Goal: Task Accomplishment & Management: Manage account settings

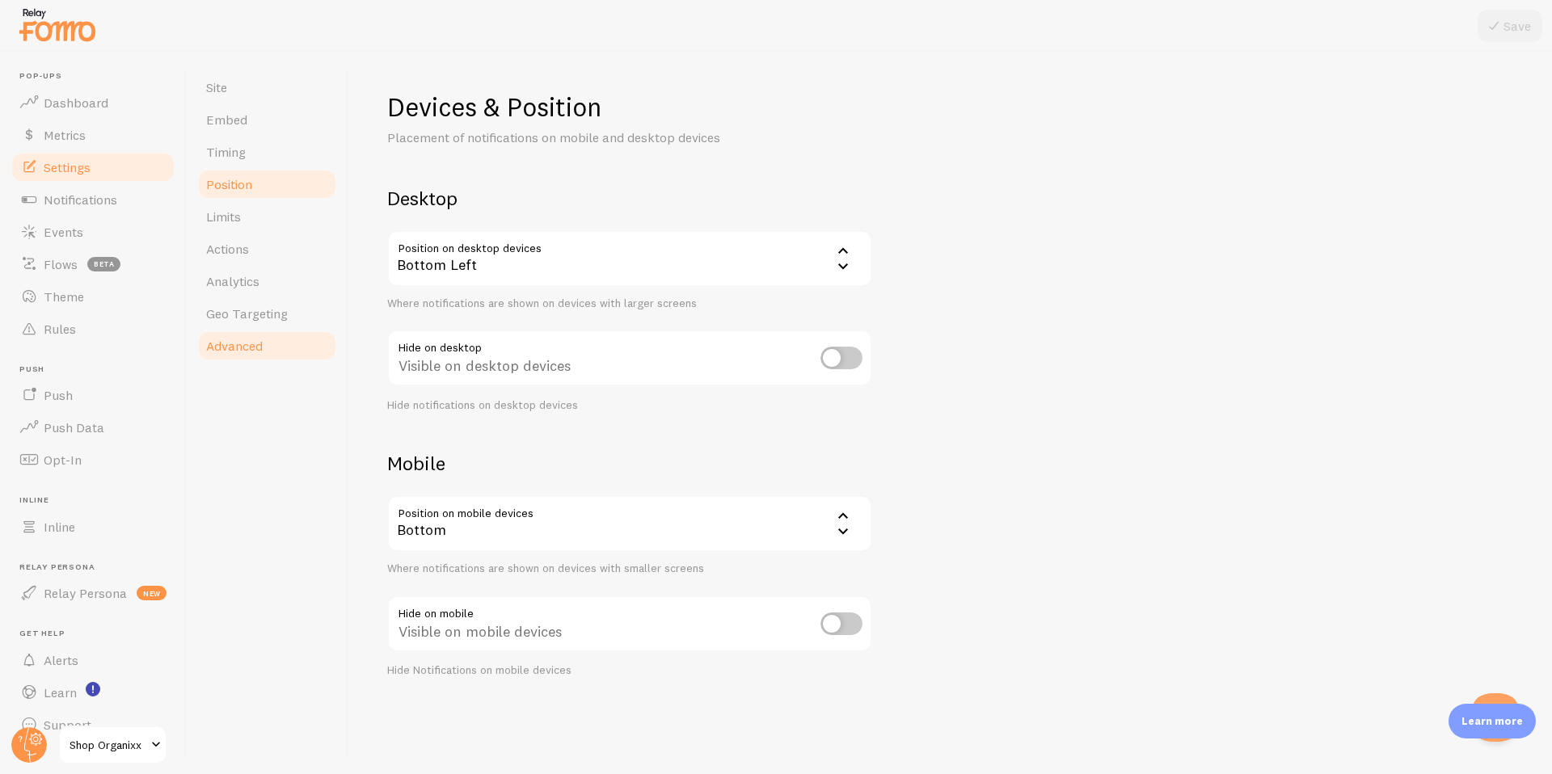
click at [241, 352] on span "Advanced" at bounding box center [234, 346] width 57 height 16
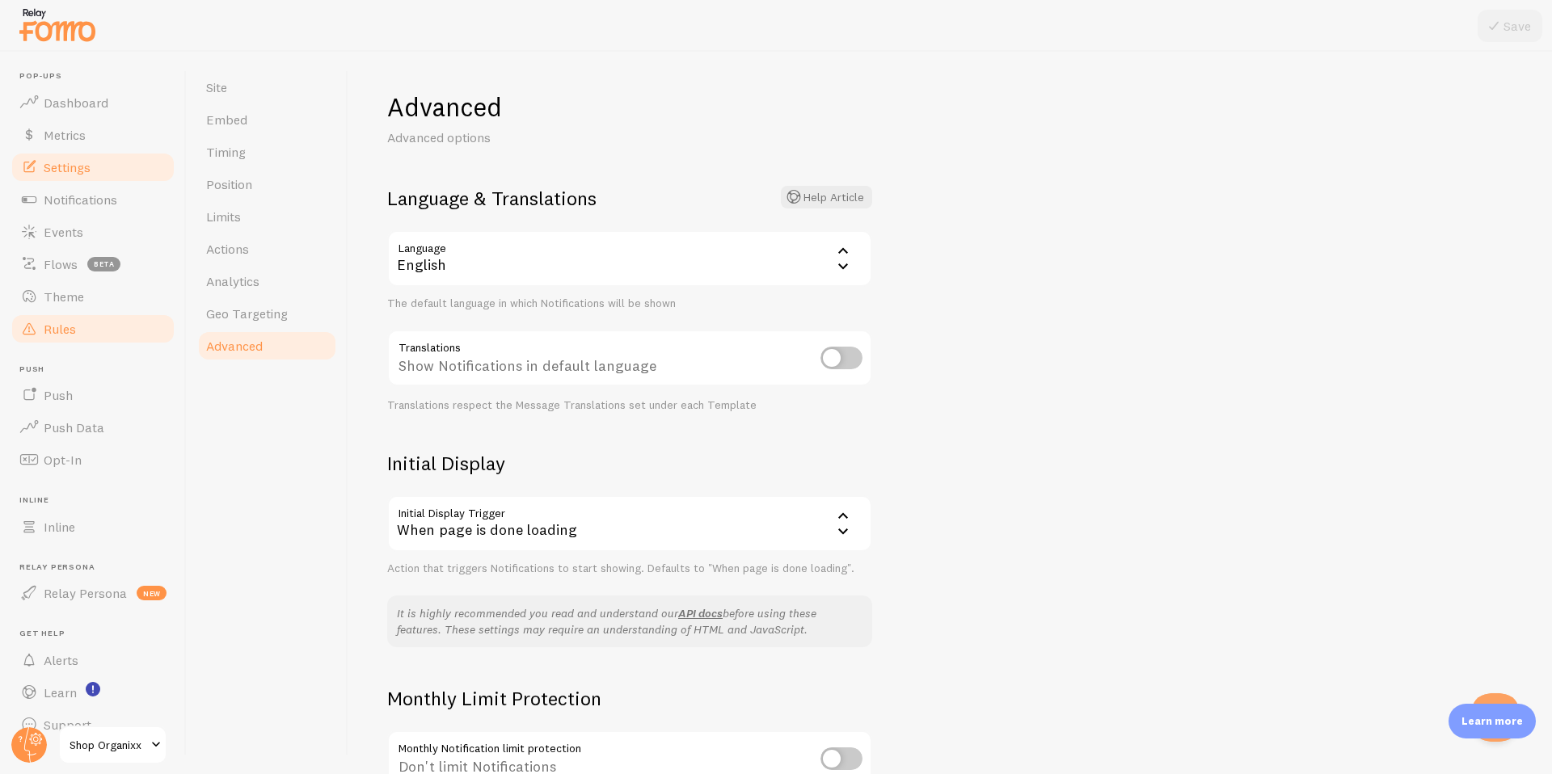
click at [57, 326] on span "Rules" at bounding box center [60, 329] width 32 height 16
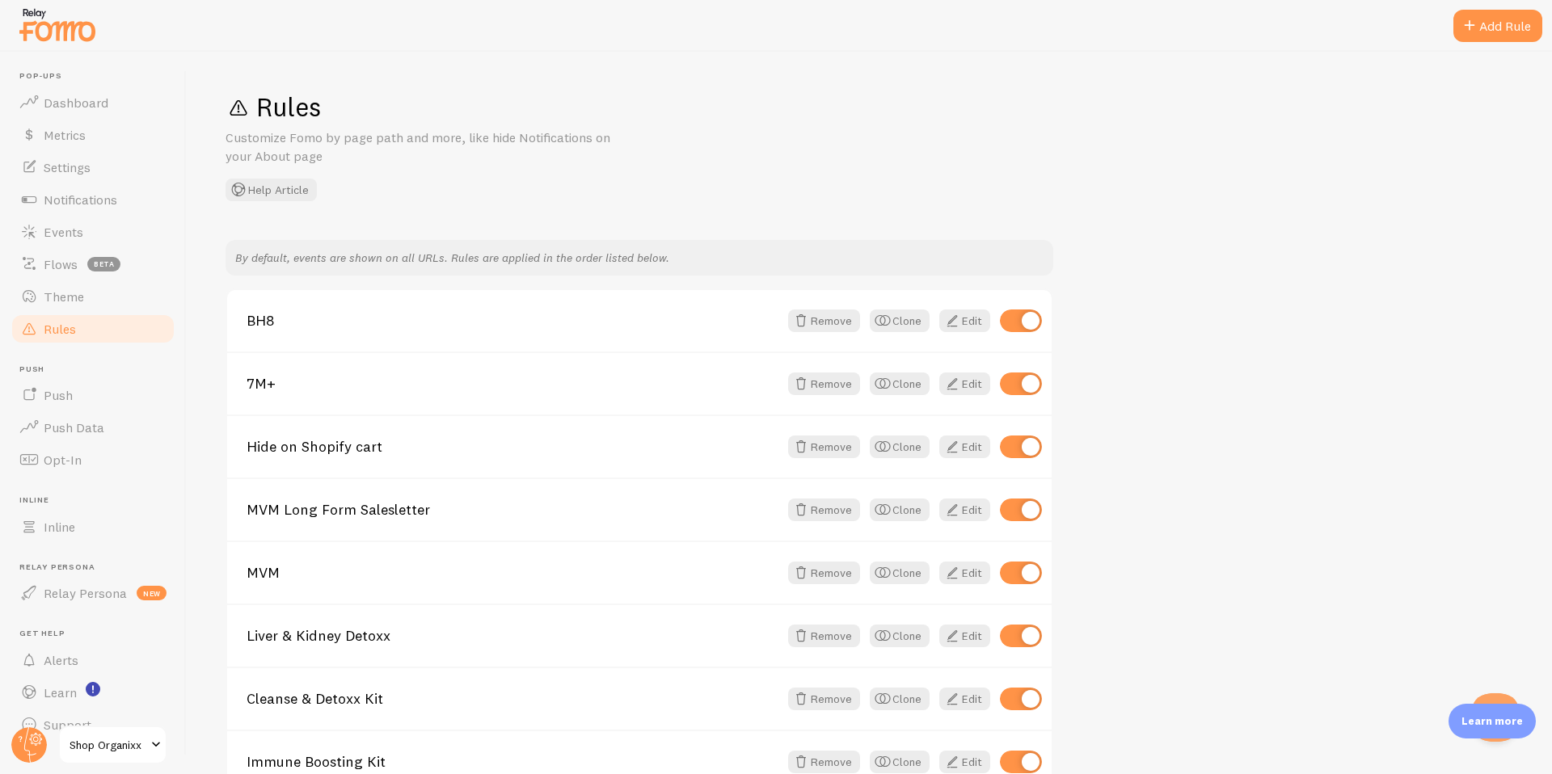
scroll to position [1, 0]
click at [258, 314] on link "BH8" at bounding box center [512, 320] width 532 height 15
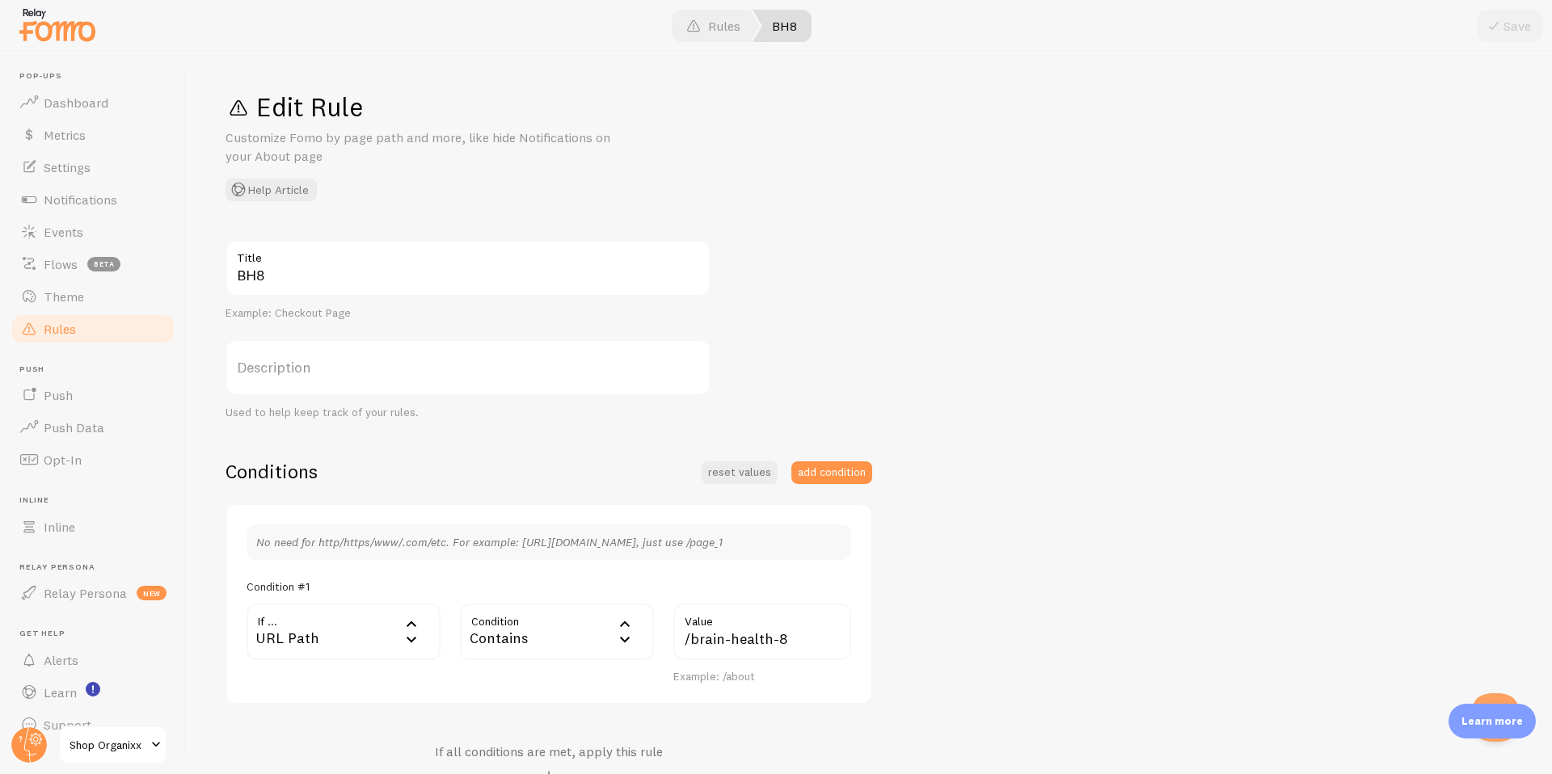
click at [368, 613] on div "URL Path" at bounding box center [343, 632] width 194 height 57
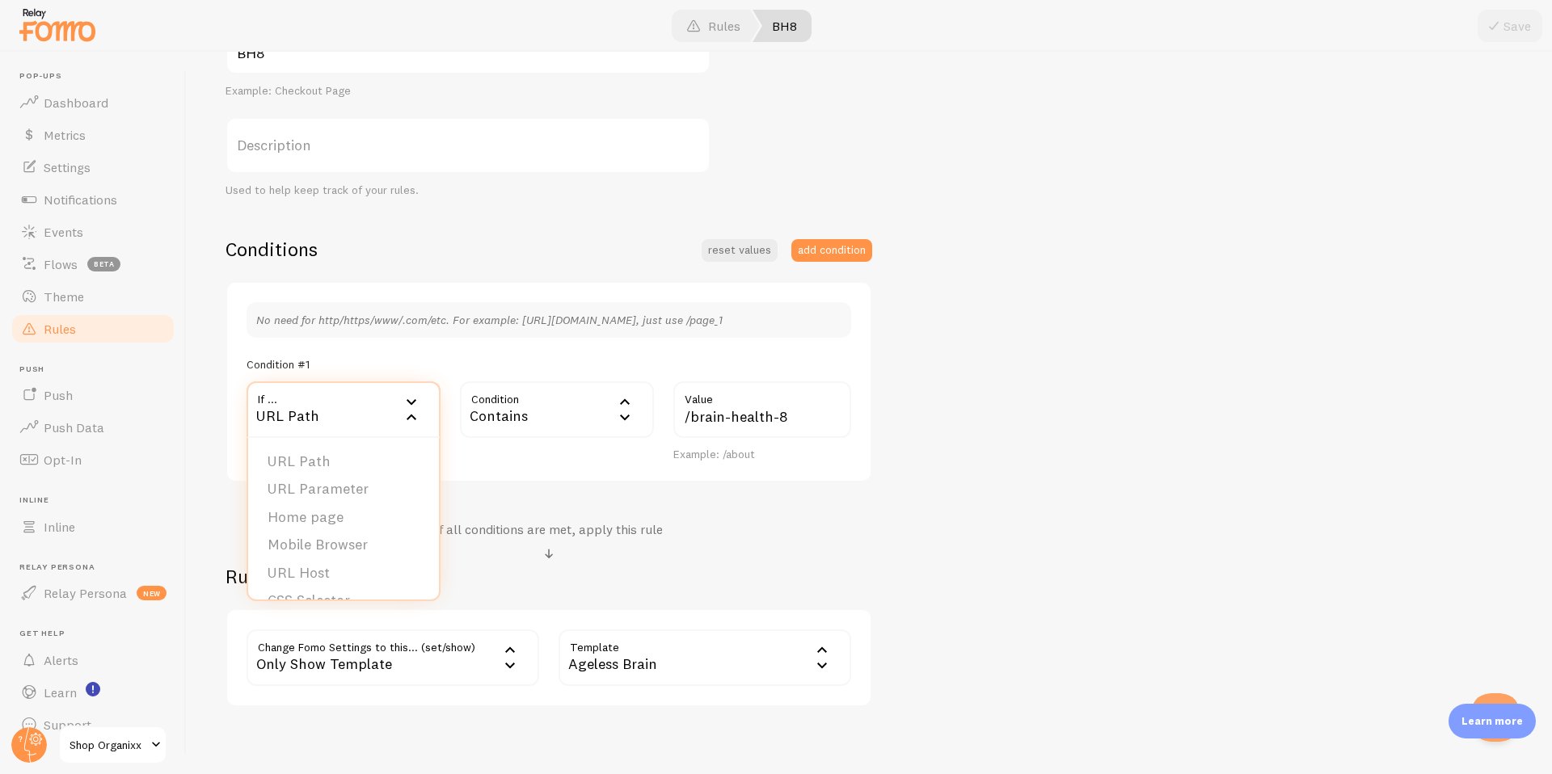
click at [1255, 492] on div "BH8 Title Example: Checkout Page Description Used to help keep track of your ru…" at bounding box center [868, 362] width 1287 height 689
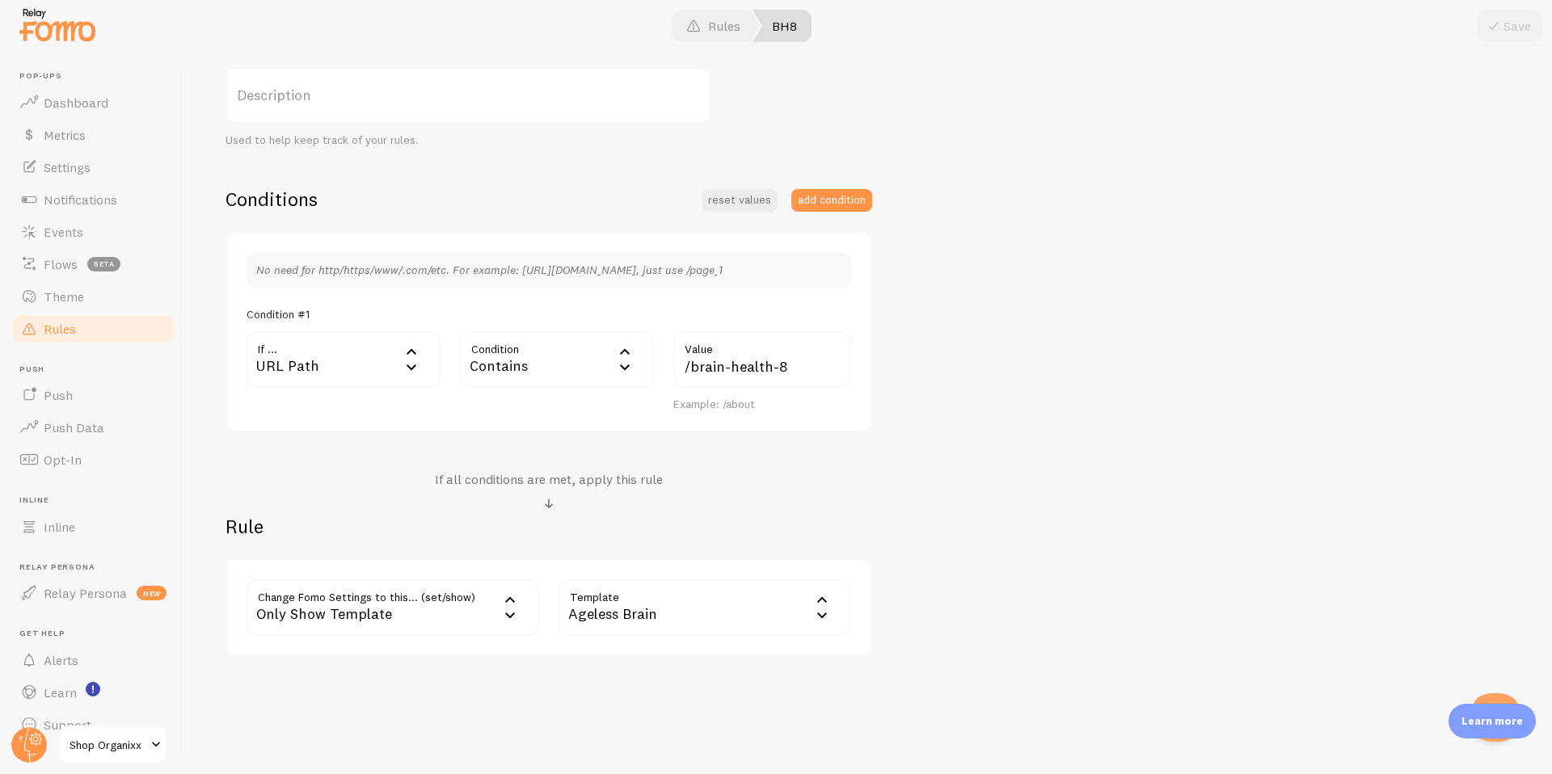
scroll to position [297, 0]
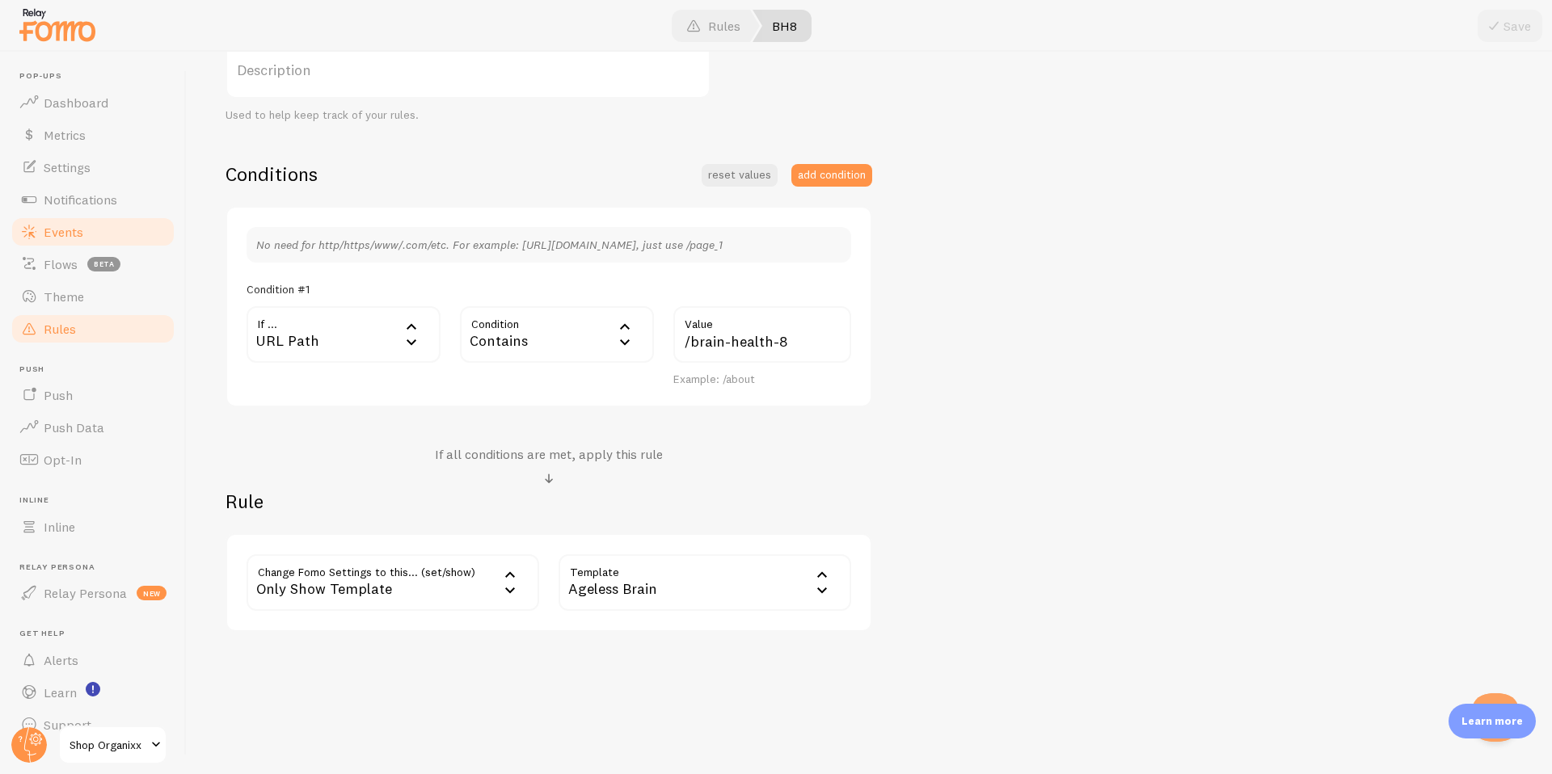
click at [64, 231] on span "Events" at bounding box center [64, 232] width 40 height 16
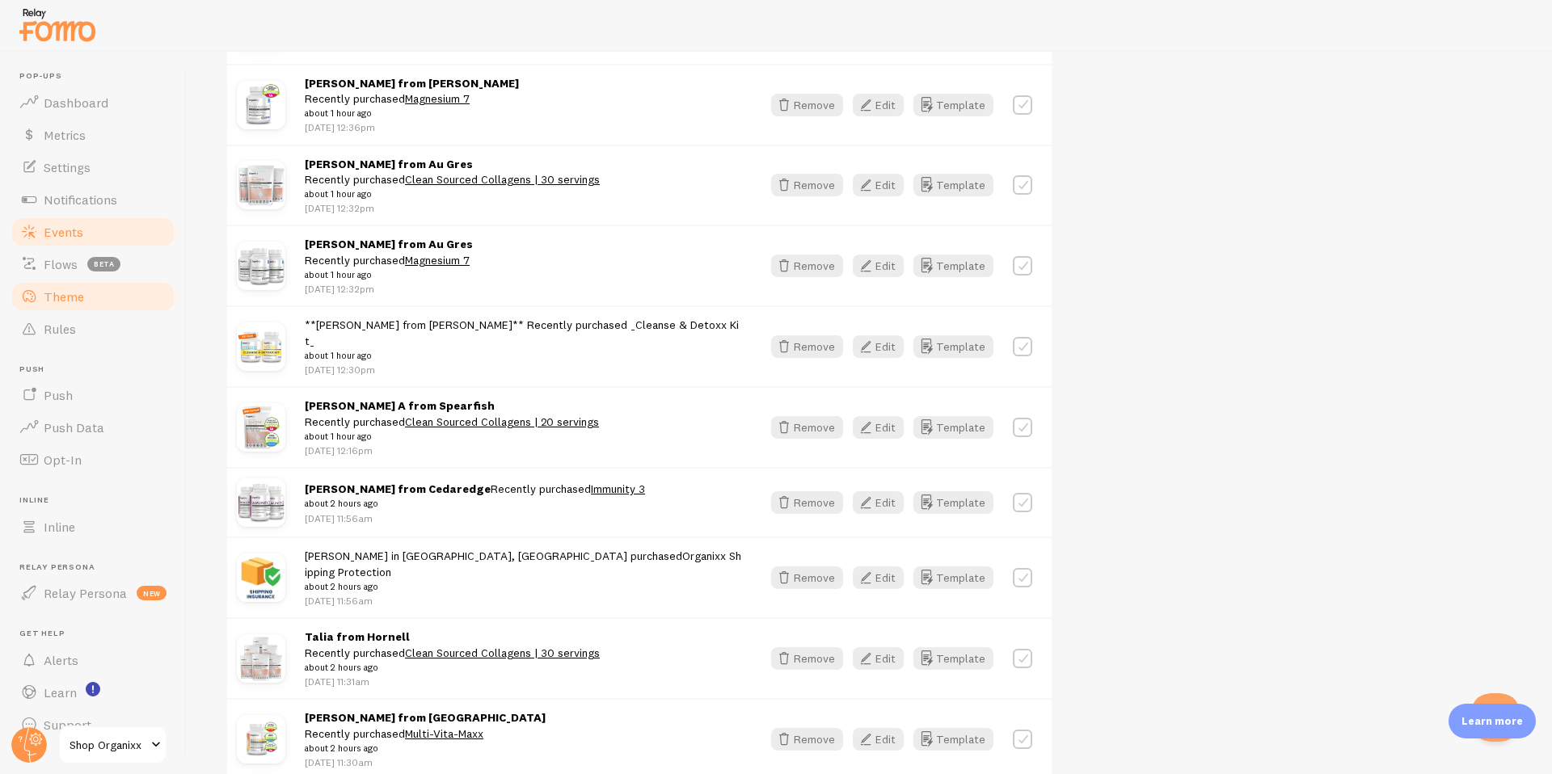
scroll to position [1385, 0]
